Goal: Ask a question

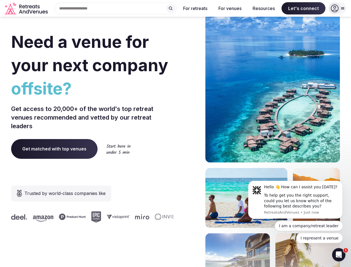
click at [176, 134] on div "Need a venue for your next company offsite? Get access to 20,000+ of the world'…" at bounding box center [175, 166] width 329 height 335
click at [116, 8] on div "Search Popular Destinations [GEOGRAPHIC_DATA], [GEOGRAPHIC_DATA] [GEOGRAPHIC_DA…" at bounding box center [113, 9] width 127 height 12
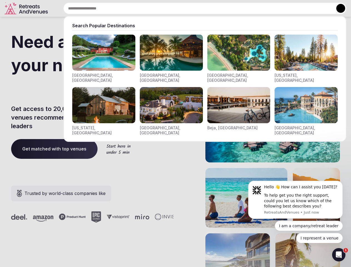
click at [171, 8] on input "text" at bounding box center [204, 9] width 283 height 12
click at [196, 8] on input "text" at bounding box center [204, 9] width 283 height 12
click at [230, 8] on input "text" at bounding box center [204, 9] width 283 height 12
click at [264, 8] on input "text" at bounding box center [204, 9] width 283 height 12
click at [304, 8] on input "text" at bounding box center [204, 9] width 283 height 12
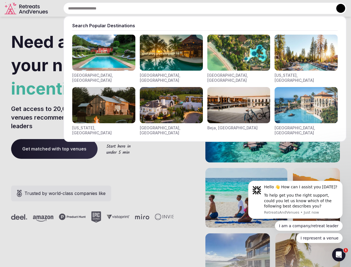
click at [338, 8] on button at bounding box center [341, 8] width 9 height 9
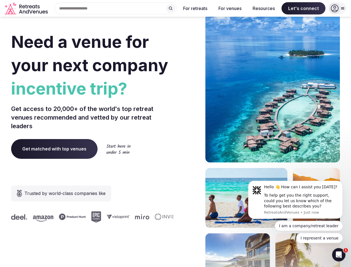
click at [296, 200] on div "To help get you the right support, could you let us know which of the following…" at bounding box center [301, 201] width 75 height 16
